Goal: Transaction & Acquisition: Book appointment/travel/reservation

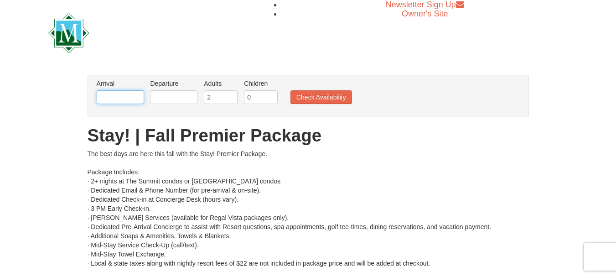
click at [126, 93] on input "text" at bounding box center [120, 97] width 47 height 14
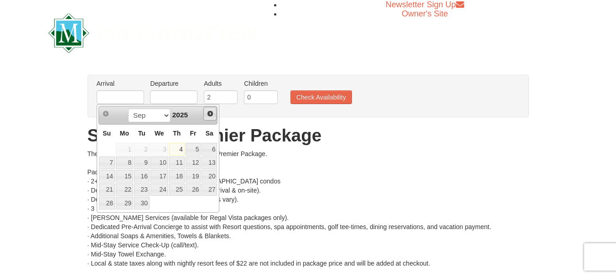
click at [214, 114] on link "Next" at bounding box center [210, 114] width 14 height 14
click at [214, 115] on link "Next" at bounding box center [210, 114] width 14 height 14
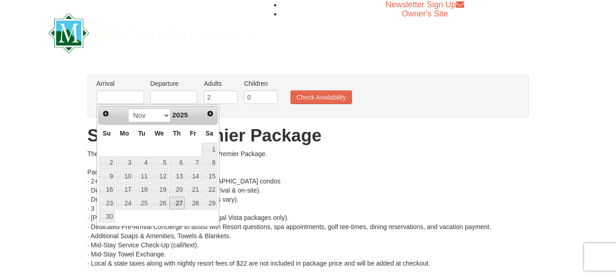
click at [180, 202] on link "27" at bounding box center [177, 203] width 16 height 13
type input "11/27/2025"
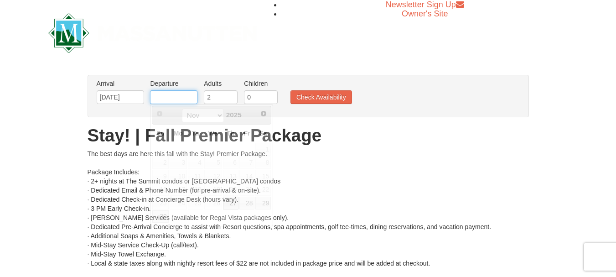
click at [166, 98] on input "text" at bounding box center [173, 97] width 47 height 14
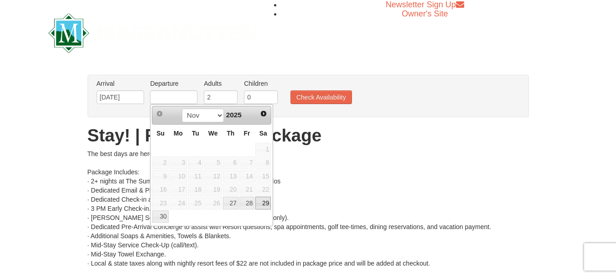
click at [265, 203] on link "29" at bounding box center [263, 203] width 16 height 13
type input "11/29/2025"
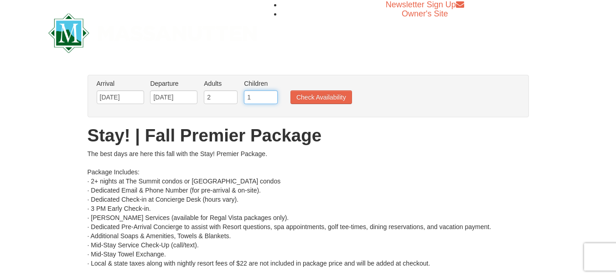
type input "1"
click at [273, 94] on input "1" at bounding box center [261, 97] width 34 height 14
click at [319, 98] on button "Check Availability" at bounding box center [321, 97] width 62 height 14
click at [130, 96] on input "[DATE]" at bounding box center [120, 97] width 47 height 14
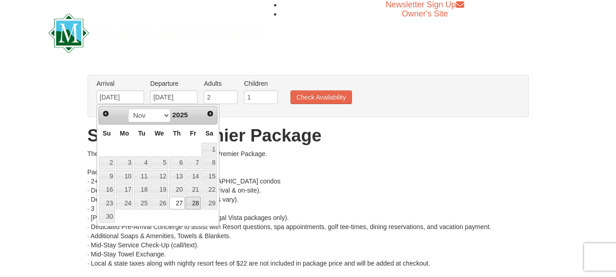
click at [198, 202] on link "28" at bounding box center [194, 203] width 16 height 13
type input "11/28/2025"
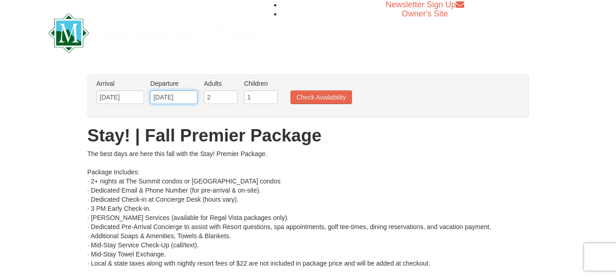
click at [192, 98] on input "[DATE]" at bounding box center [173, 97] width 47 height 14
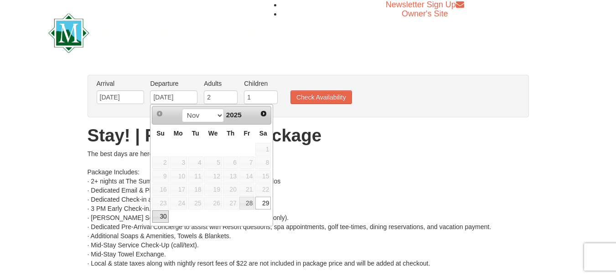
click at [159, 215] on link "30" at bounding box center [160, 216] width 16 height 13
type input "11/30/2025"
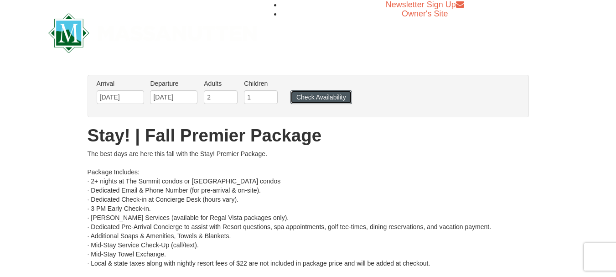
click at [313, 98] on button "Check Availability" at bounding box center [321, 97] width 62 height 14
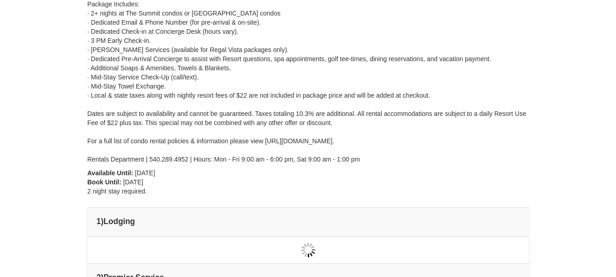
type input "11/28/2025"
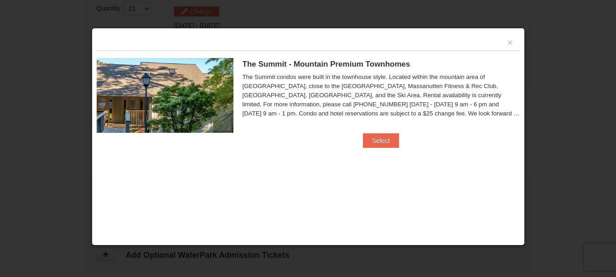
scroll to position [388, 0]
click at [385, 140] on button "Select" at bounding box center [381, 140] width 36 height 15
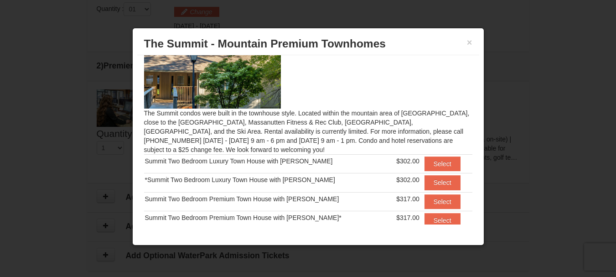
scroll to position [50, 0]
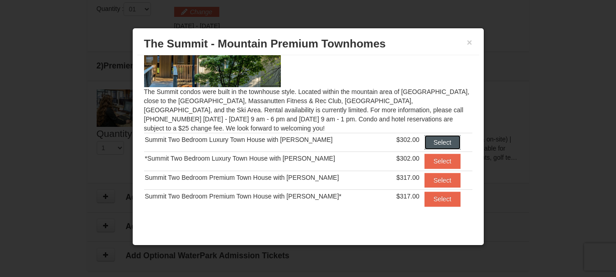
click at [425, 142] on button "Select" at bounding box center [443, 142] width 36 height 15
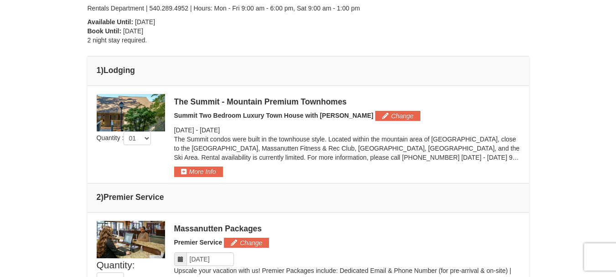
scroll to position [297, 0]
click at [200, 173] on button "More Info" at bounding box center [198, 171] width 49 height 10
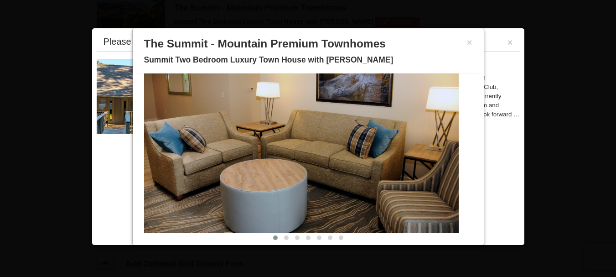
scroll to position [53, 0]
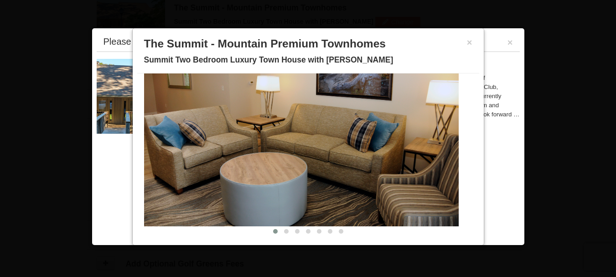
click at [443, 141] on img at bounding box center [301, 140] width 315 height 172
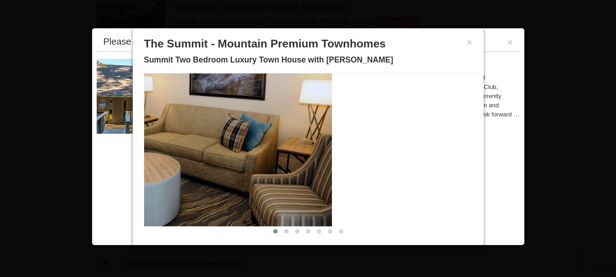
drag, startPoint x: 443, startPoint y: 141, endPoint x: 316, endPoint y: 150, distance: 127.1
click at [316, 150] on img at bounding box center [174, 140] width 315 height 172
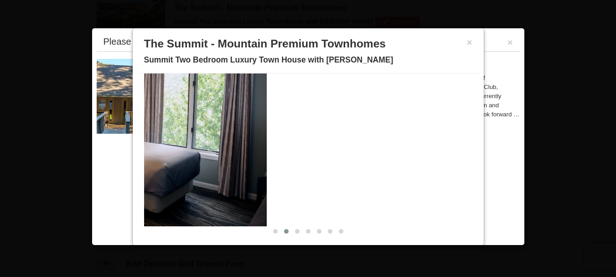
drag, startPoint x: 412, startPoint y: 145, endPoint x: 199, endPoint y: 146, distance: 213.0
click at [199, 146] on img at bounding box center [109, 140] width 315 height 172
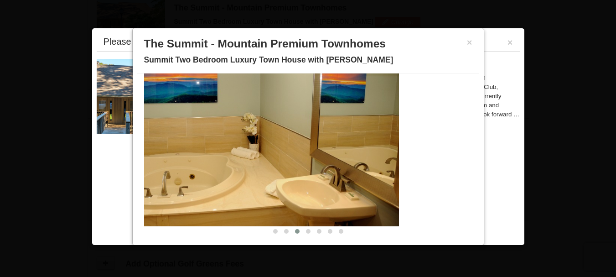
drag, startPoint x: 417, startPoint y: 150, endPoint x: 243, endPoint y: 143, distance: 173.9
click at [252, 143] on img at bounding box center [241, 140] width 315 height 172
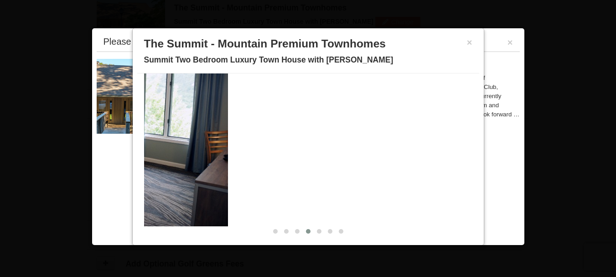
drag, startPoint x: 419, startPoint y: 147, endPoint x: 178, endPoint y: 145, distance: 240.8
click at [178, 145] on img at bounding box center [70, 140] width 315 height 172
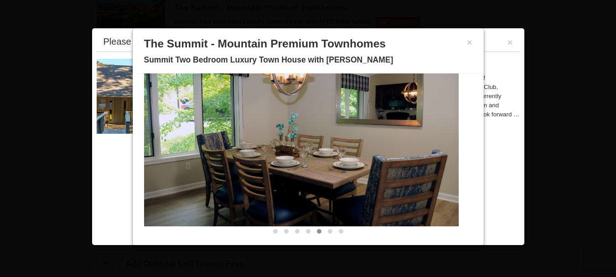
drag, startPoint x: 382, startPoint y: 144, endPoint x: 78, endPoint y: 139, distance: 304.7
click at [76, 141] on body "Browser Not Supported We notice you are using a browser which will not provide …" at bounding box center [308, 95] width 616 height 970
drag, startPoint x: 424, startPoint y: 143, endPoint x: 229, endPoint y: 135, distance: 194.4
click at [227, 138] on img at bounding box center [301, 140] width 315 height 172
drag, startPoint x: 459, startPoint y: 146, endPoint x: 319, endPoint y: 132, distance: 141.2
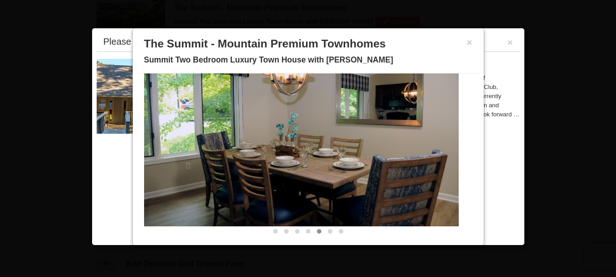
click at [312, 138] on div "Description Photos Item Detail Amenities Policies The Summit - Mountain Premium…" at bounding box center [308, 157] width 342 height 169
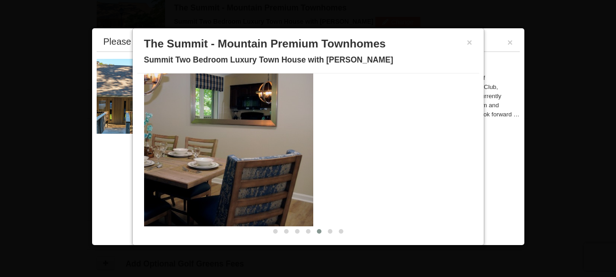
drag, startPoint x: 430, startPoint y: 139, endPoint x: 213, endPoint y: 125, distance: 217.0
click at [225, 129] on img at bounding box center [156, 140] width 315 height 172
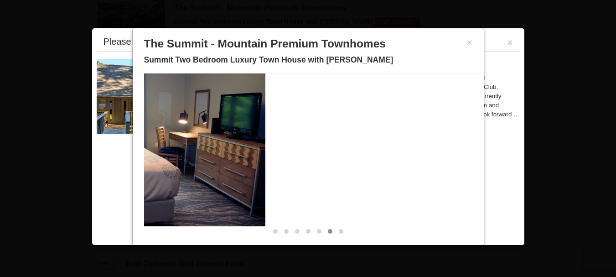
drag, startPoint x: 404, startPoint y: 133, endPoint x: 118, endPoint y: 129, distance: 286.0
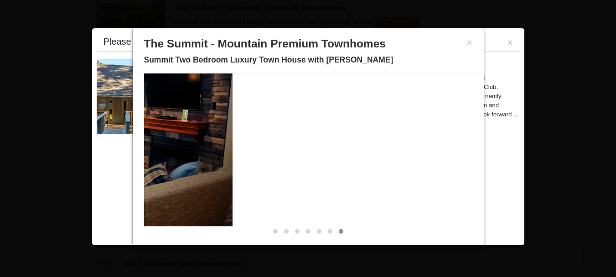
drag, startPoint x: 402, startPoint y: 137, endPoint x: 158, endPoint y: 138, distance: 244.4
click at [156, 140] on img at bounding box center [75, 140] width 315 height 172
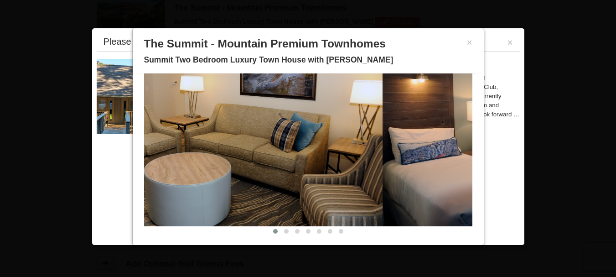
drag, startPoint x: 428, startPoint y: 130, endPoint x: 210, endPoint y: 133, distance: 217.5
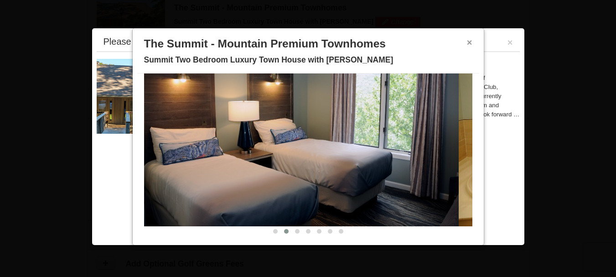
click at [467, 41] on button "×" at bounding box center [469, 42] width 5 height 9
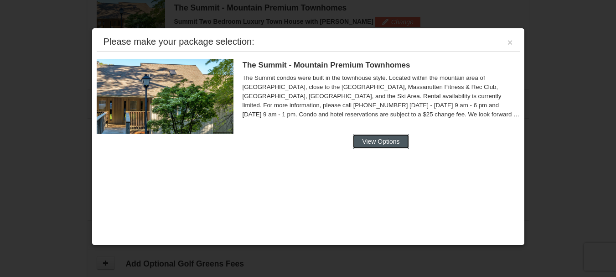
click at [396, 139] on button "View Options" at bounding box center [381, 141] width 56 height 15
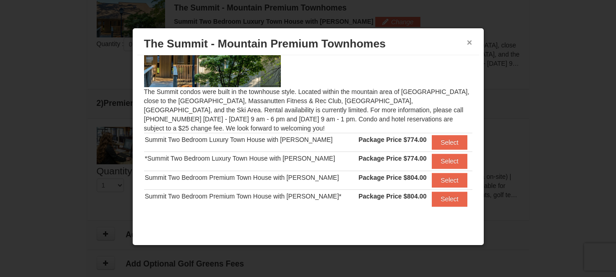
click at [468, 40] on button "×" at bounding box center [469, 42] width 5 height 9
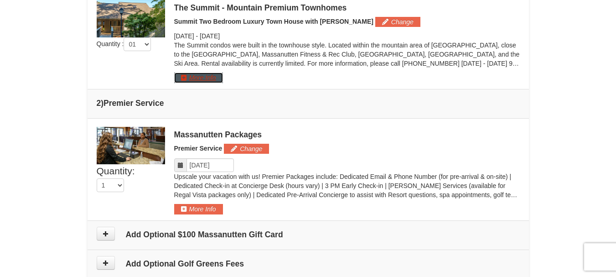
click at [198, 80] on button "More Info" at bounding box center [198, 78] width 49 height 10
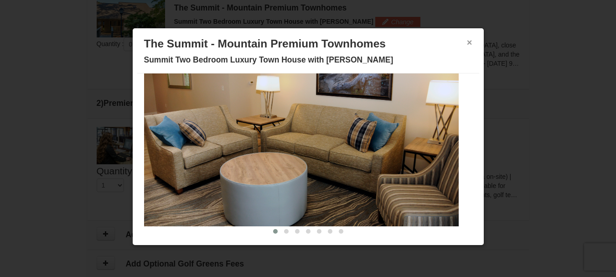
click at [467, 40] on button "×" at bounding box center [469, 42] width 5 height 9
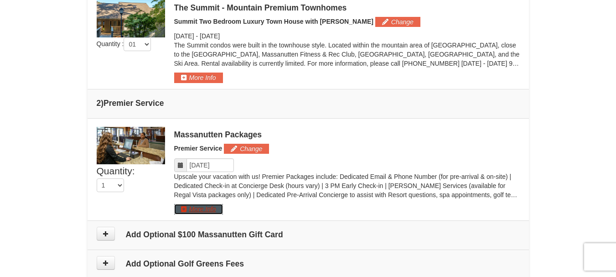
click at [199, 207] on button "More Info" at bounding box center [198, 209] width 49 height 10
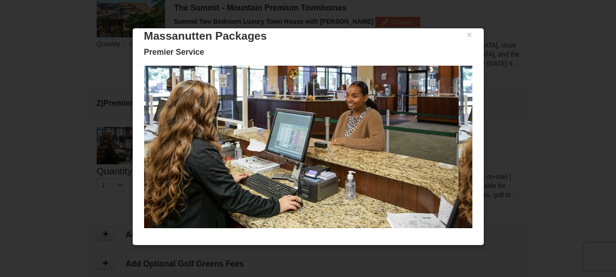
scroll to position [11, 0]
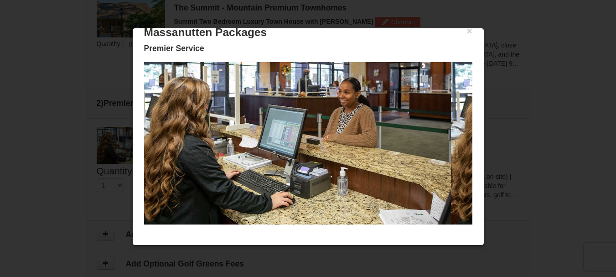
drag, startPoint x: 397, startPoint y: 135, endPoint x: 336, endPoint y: 142, distance: 61.5
click at [336, 142] on img at bounding box center [293, 138] width 315 height 172
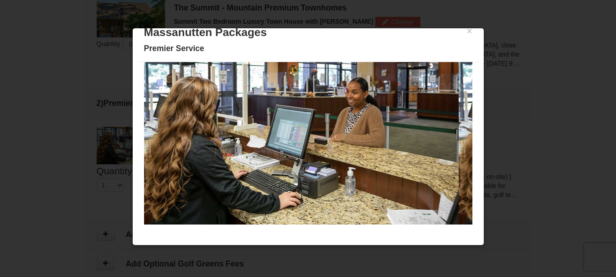
drag, startPoint x: 416, startPoint y: 137, endPoint x: 166, endPoint y: 150, distance: 251.2
click at [166, 150] on img at bounding box center [301, 138] width 315 height 172
drag, startPoint x: 366, startPoint y: 139, endPoint x: 137, endPoint y: 121, distance: 230.1
click at [131, 128] on body "Browser Not Supported We notice you are using a browser which will not provide …" at bounding box center [308, 95] width 616 height 970
click at [467, 29] on button "×" at bounding box center [469, 30] width 5 height 9
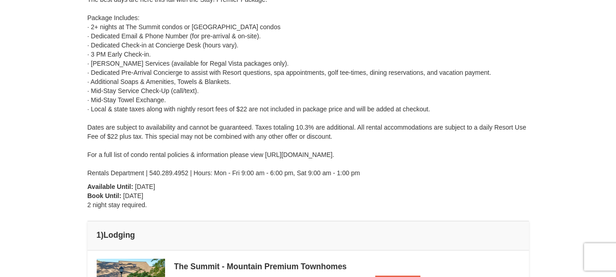
scroll to position [0, 0]
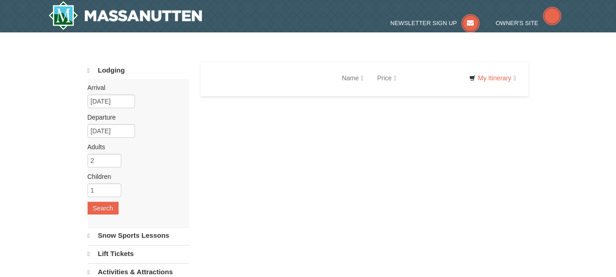
select select "9"
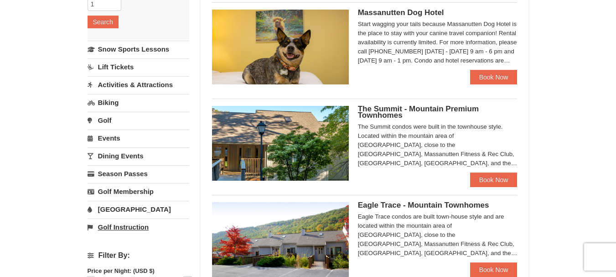
scroll to position [182, 0]
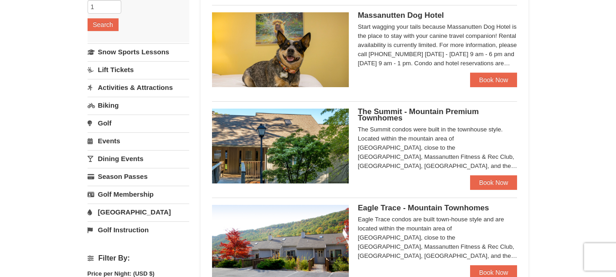
click at [134, 88] on link "Activities & Attractions" at bounding box center [139, 87] width 102 height 17
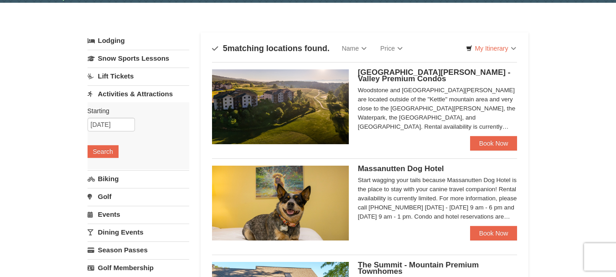
scroll to position [0, 0]
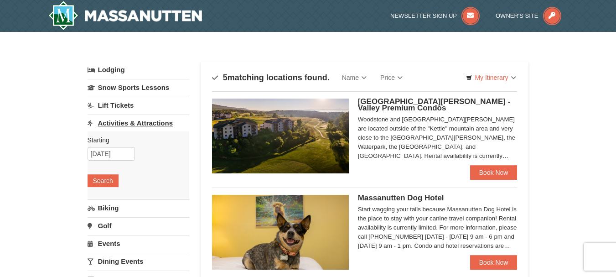
click at [134, 88] on link "Snow Sports Lessons" at bounding box center [139, 87] width 102 height 17
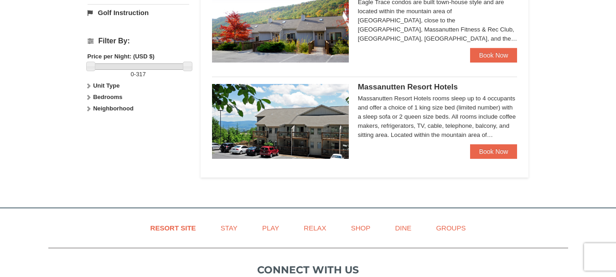
scroll to position [410, 0]
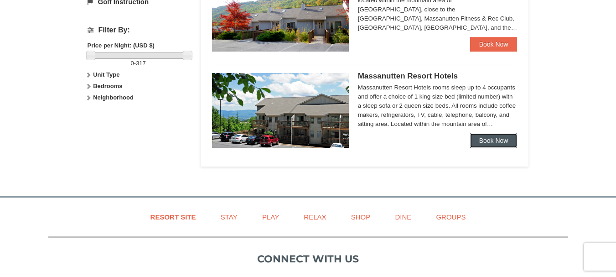
click at [492, 139] on link "Book Now" at bounding box center [493, 140] width 47 height 15
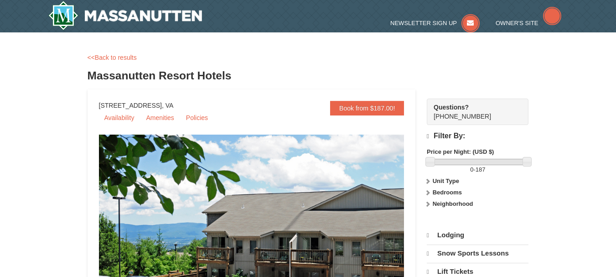
select select "9"
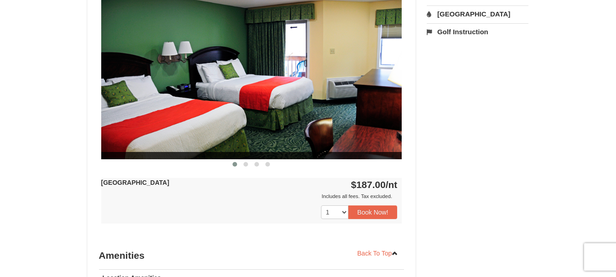
scroll to position [410, 0]
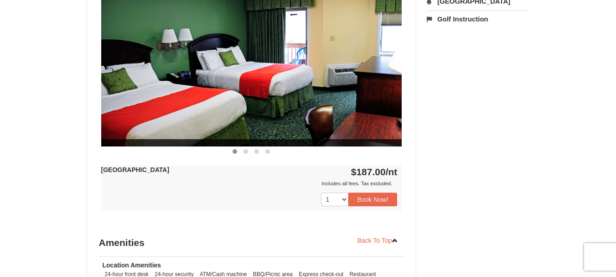
click at [343, 76] on img at bounding box center [251, 63] width 301 height 165
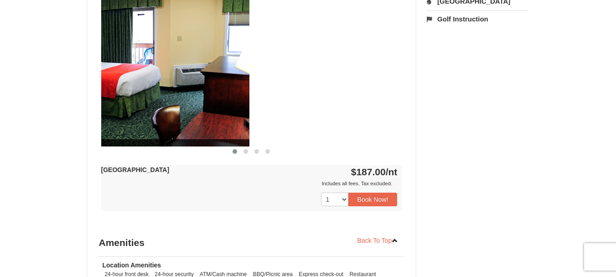
drag, startPoint x: 343, startPoint y: 76, endPoint x: 102, endPoint y: 72, distance: 241.3
click at [102, 72] on img at bounding box center [98, 63] width 301 height 165
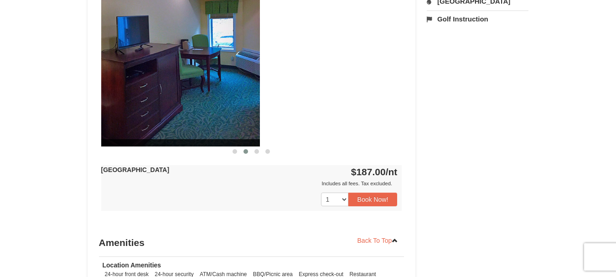
drag, startPoint x: 347, startPoint y: 86, endPoint x: 204, endPoint y: 85, distance: 142.7
click at [204, 85] on img at bounding box center [109, 63] width 301 height 165
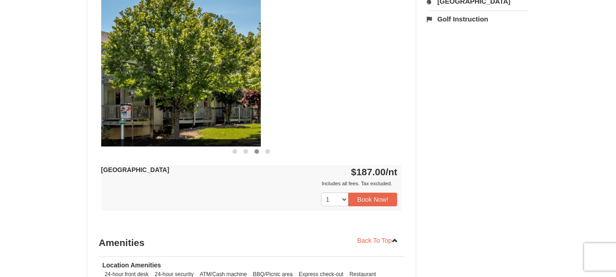
drag, startPoint x: 372, startPoint y: 82, endPoint x: 225, endPoint y: 74, distance: 147.0
click at [226, 74] on img at bounding box center [110, 63] width 301 height 165
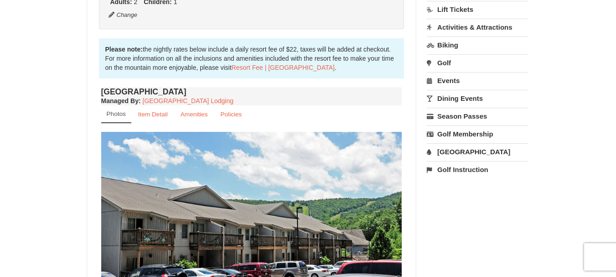
scroll to position [228, 0]
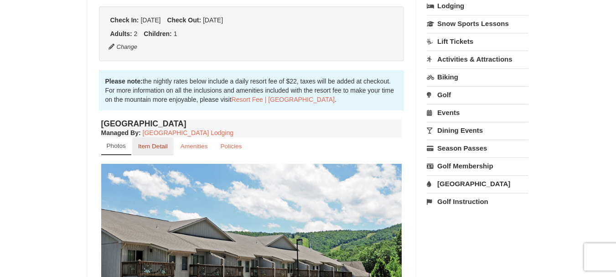
click at [148, 145] on small "Item Detail" at bounding box center [153, 146] width 30 height 7
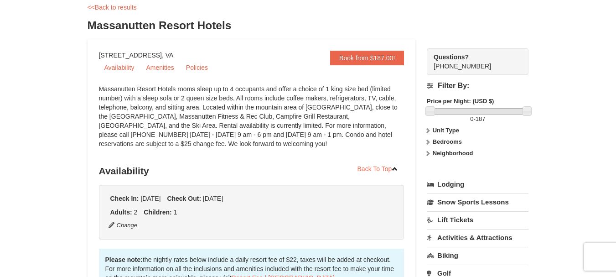
scroll to position [46, 0]
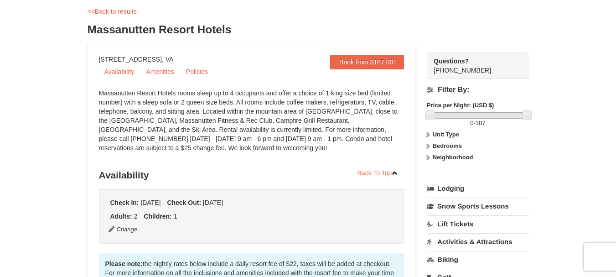
click at [430, 145] on icon at bounding box center [428, 146] width 6 height 6
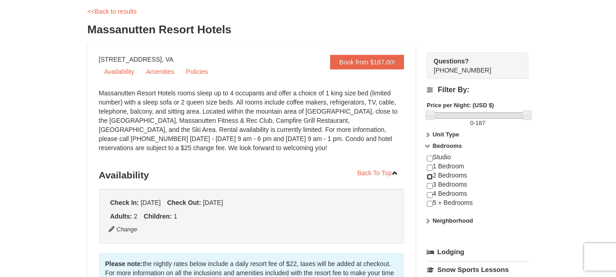
click at [428, 175] on input "checkbox" at bounding box center [430, 177] width 6 height 6
checkbox input "true"
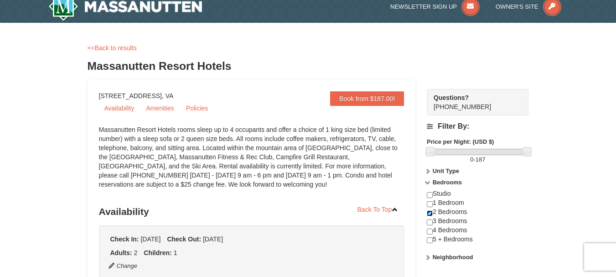
scroll to position [0, 0]
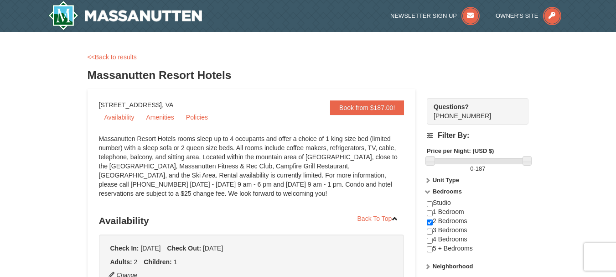
click at [106, 57] on link "<<Back to results" at bounding box center [112, 56] width 49 height 7
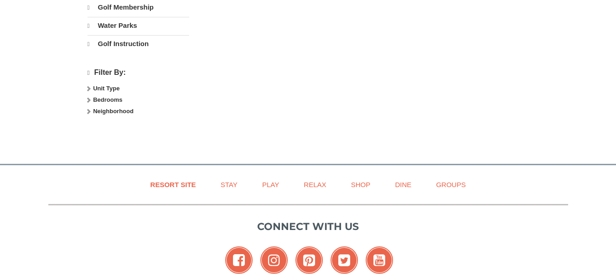
select select "9"
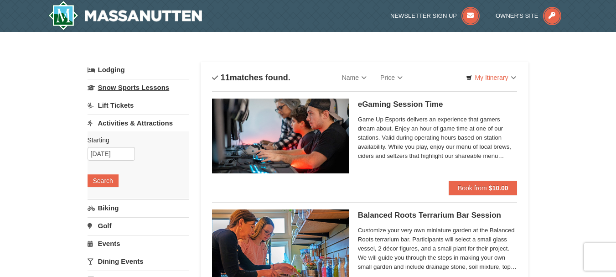
click at [136, 92] on link "Snow Sports Lessons" at bounding box center [139, 87] width 102 height 17
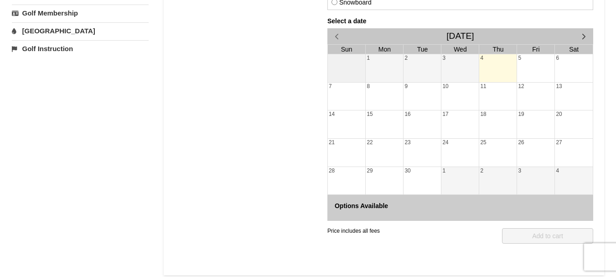
scroll to position [182, 0]
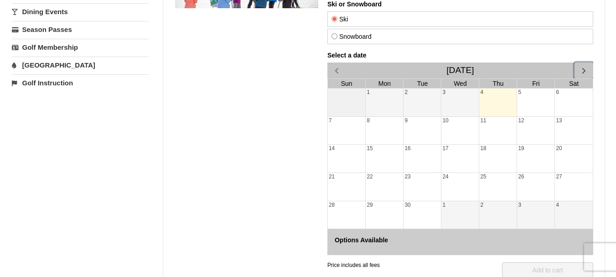
click at [584, 71] on span "button" at bounding box center [584, 71] width 10 height 10
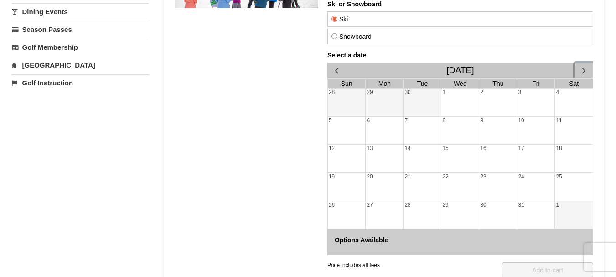
click at [584, 71] on span "button" at bounding box center [584, 71] width 10 height 10
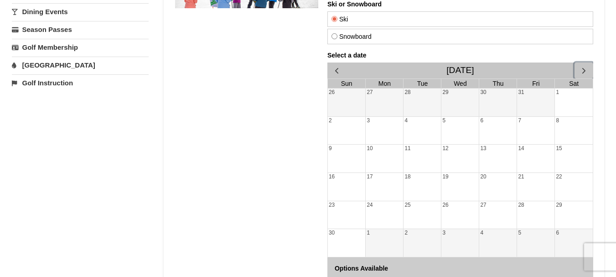
click at [520, 213] on div "28" at bounding box center [535, 215] width 37 height 28
click at [526, 104] on div "31" at bounding box center [535, 102] width 37 height 28
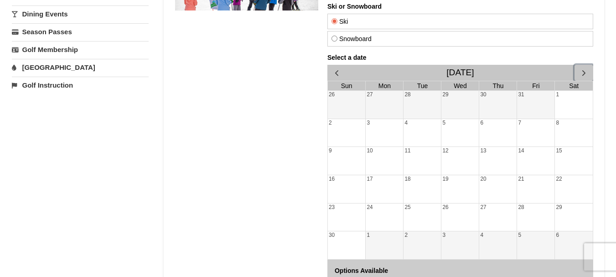
scroll to position [228, 0]
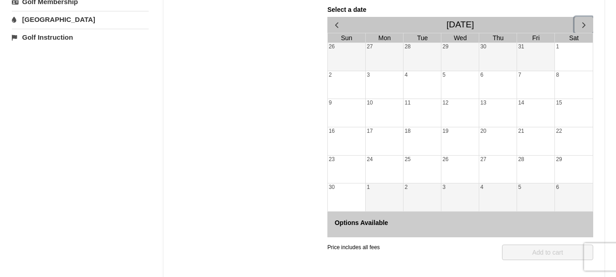
click at [535, 195] on div "5" at bounding box center [535, 197] width 37 height 28
click at [467, 196] on div "3" at bounding box center [459, 197] width 37 height 28
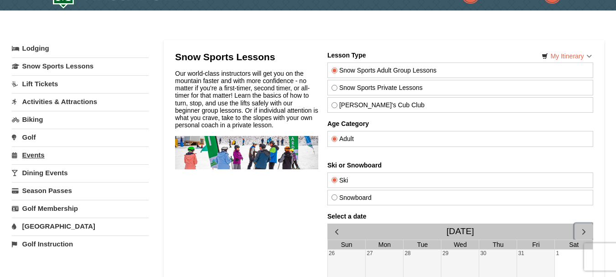
scroll to position [0, 0]
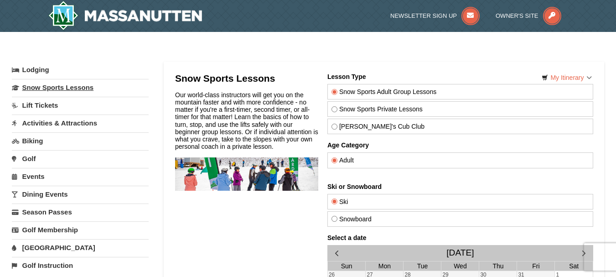
click at [41, 88] on link "Snow Sports Lessons" at bounding box center [80, 87] width 137 height 17
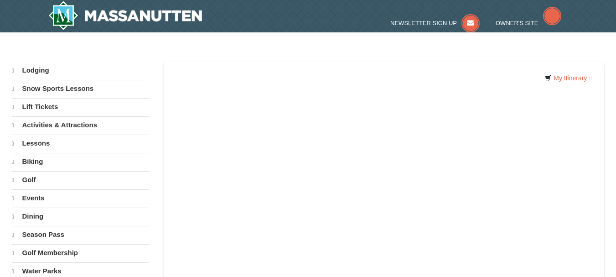
select select "9"
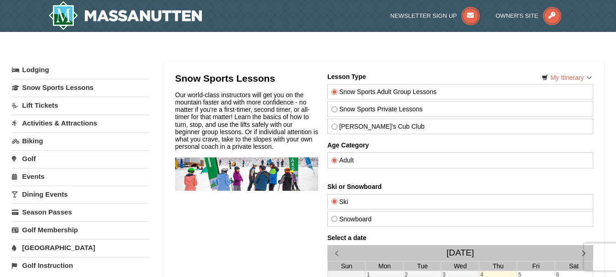
click at [391, 126] on label "[PERSON_NAME]'s Cub Club" at bounding box center [460, 126] width 258 height 7
click at [337, 126] on input "[PERSON_NAME]'s Cub Club" at bounding box center [334, 127] width 6 height 6
radio input "true"
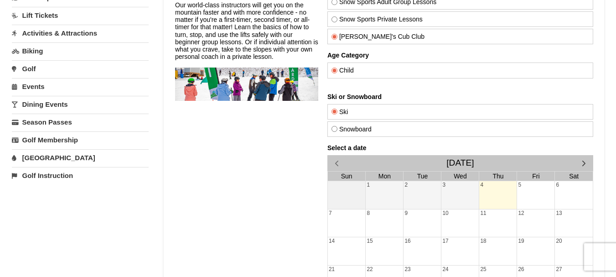
scroll to position [91, 0]
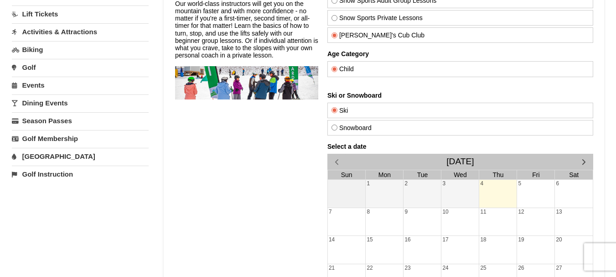
click at [494, 187] on div "4" at bounding box center [497, 194] width 37 height 28
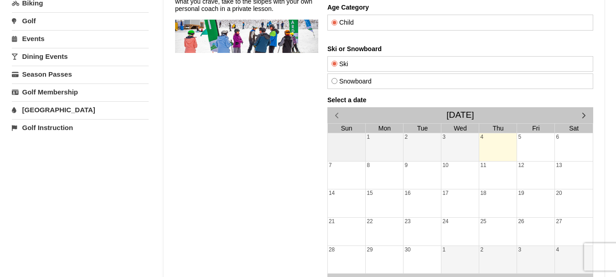
scroll to position [137, 0]
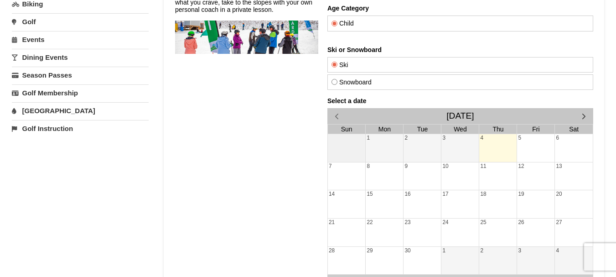
click at [469, 153] on div "3" at bounding box center [459, 148] width 37 height 28
click at [422, 153] on div "2" at bounding box center [421, 148] width 37 height 28
click at [585, 114] on span "button" at bounding box center [584, 116] width 10 height 10
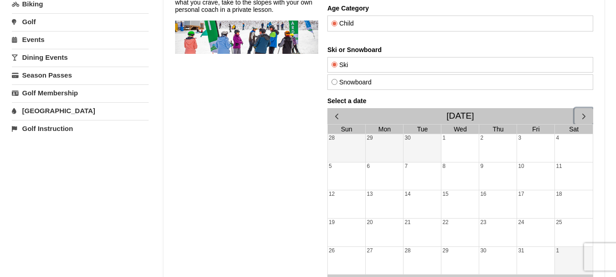
click at [585, 114] on span "button" at bounding box center [584, 116] width 10 height 10
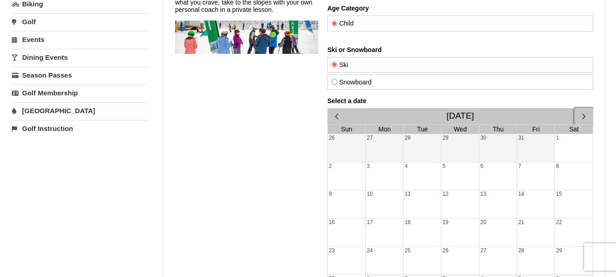
click at [534, 150] on div "31" at bounding box center [535, 148] width 37 height 28
click at [493, 156] on div "30" at bounding box center [497, 148] width 37 height 28
click at [574, 147] on div "1" at bounding box center [574, 148] width 38 height 28
click at [567, 178] on div "8" at bounding box center [574, 176] width 38 height 28
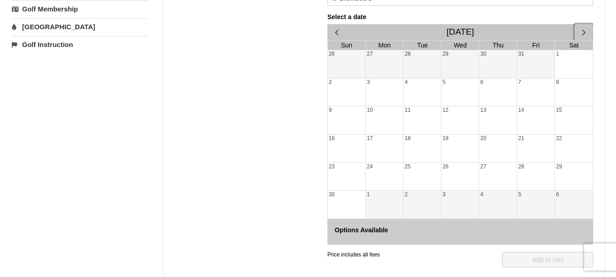
scroll to position [228, 0]
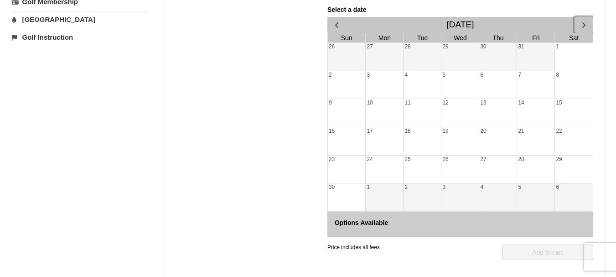
click at [517, 207] on div "5" at bounding box center [535, 197] width 37 height 28
click at [495, 194] on div "4" at bounding box center [497, 197] width 37 height 28
click at [499, 166] on div "27" at bounding box center [497, 170] width 37 height 28
click at [533, 166] on div "28" at bounding box center [535, 170] width 37 height 28
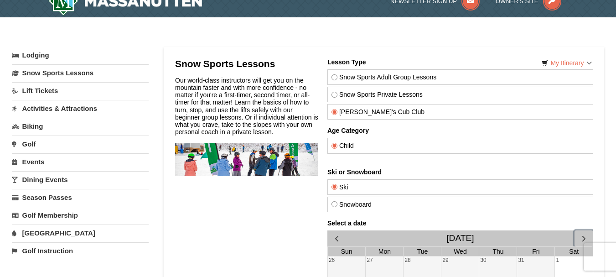
scroll to position [0, 0]
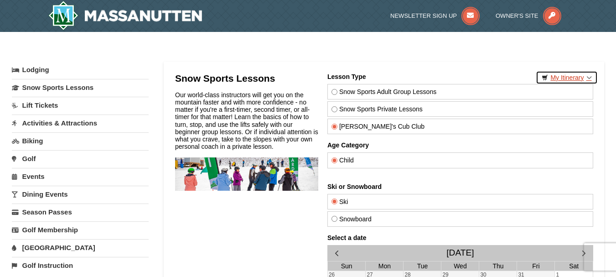
click at [576, 83] on link "My Itinerary" at bounding box center [567, 78] width 62 height 14
